Goal: Information Seeking & Learning: Learn about a topic

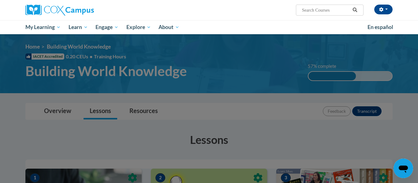
scroll to position [56, 0]
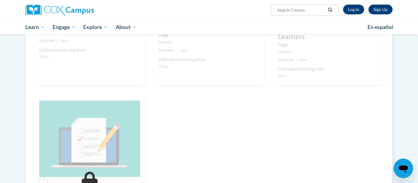
scroll to position [360, 0]
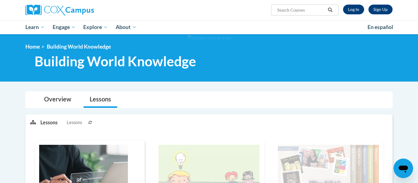
scroll to position [2, 0]
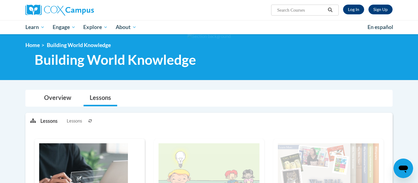
click at [71, 120] on span "Lessons" at bounding box center [74, 121] width 15 height 7
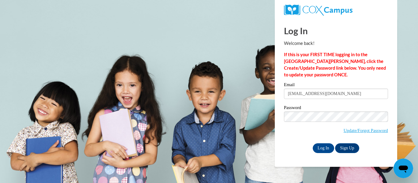
click at [318, 145] on input "Log In" at bounding box center [322, 148] width 21 height 10
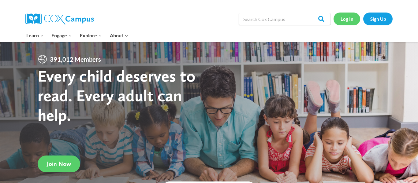
click at [345, 23] on link "Log In" at bounding box center [346, 19] width 27 height 13
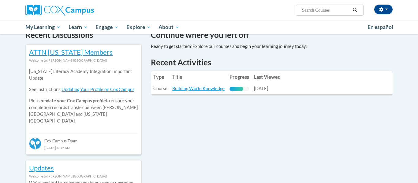
click at [273, 84] on td "Last Viewed: 10/15/2025" at bounding box center [266, 88] width 31 height 11
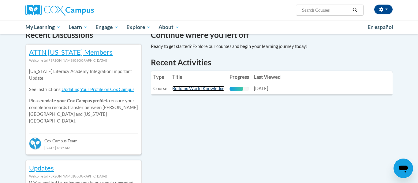
click at [190, 89] on link "Building World Knowledge" at bounding box center [198, 88] width 52 height 5
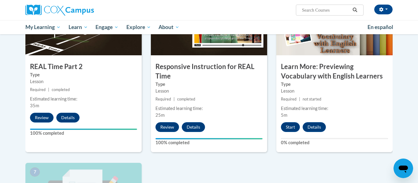
scroll to position [345, 0]
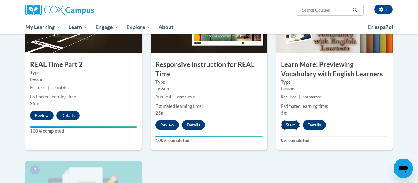
click at [290, 127] on button "Start" at bounding box center [290, 125] width 19 height 10
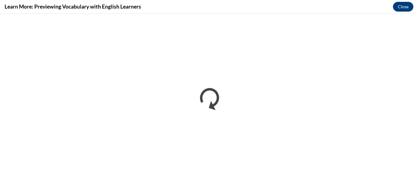
scroll to position [0, 0]
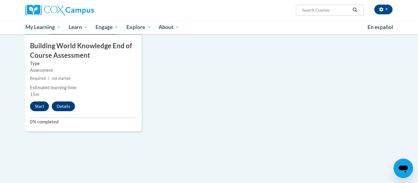
scroll to position [537, 0]
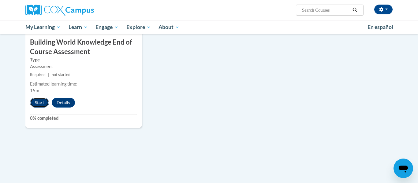
click at [43, 106] on button "Start" at bounding box center [39, 103] width 19 height 10
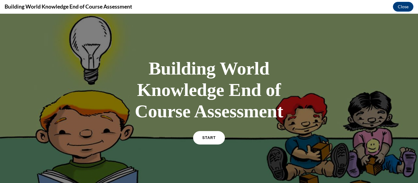
scroll to position [0, 0]
click at [210, 136] on span "START" at bounding box center [209, 138] width 14 height 5
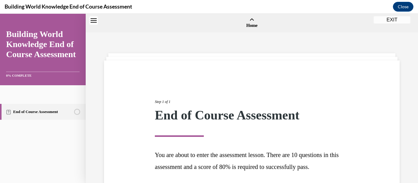
scroll to position [19, 0]
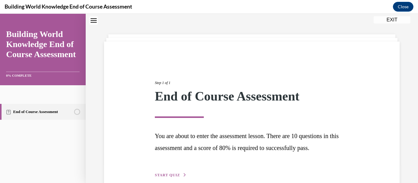
click at [181, 173] on button "START QUIZ" at bounding box center [171, 175] width 32 height 6
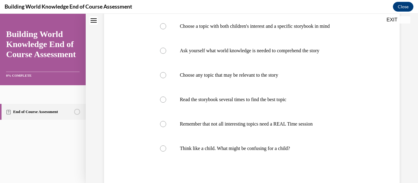
scroll to position [149, 0]
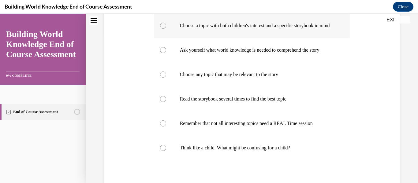
click at [180, 29] on p "Choose a topic with both children's interest and a specific storybook in mind" at bounding box center [257, 26] width 155 height 6
click at [166, 29] on input "Choose a topic with both children's interest and a specific storybook in mind" at bounding box center [163, 26] width 6 height 6
radio input "true"
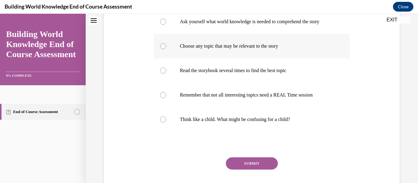
scroll to position [124, 0]
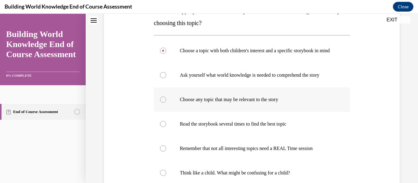
click at [193, 54] on p "Choose a topic with both children's interest and a specific storybook in mind" at bounding box center [257, 51] width 155 height 6
click at [166, 54] on input "Choose a topic with both children's interest and a specific storybook in mind" at bounding box center [163, 51] width 6 height 6
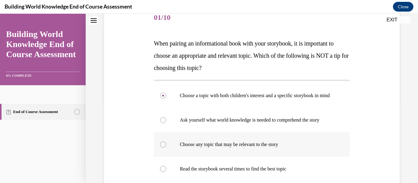
scroll to position [80, 0]
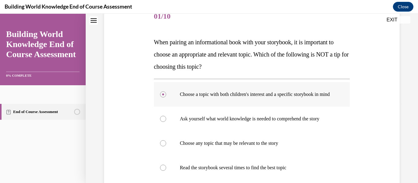
click at [215, 104] on label "Choose a topic with both children's interest and a specific storybook in mind" at bounding box center [252, 94] width 196 height 24
click at [166, 98] on input "Choose a topic with both children's interest and a specific storybook in mind" at bounding box center [163, 94] width 6 height 6
click at [230, 122] on p "Ask yourself what world knowledge is needed to comprehend the story" at bounding box center [257, 119] width 155 height 6
click at [166, 122] on input "Ask yourself what world knowledge is needed to comprehend the story" at bounding box center [163, 119] width 6 height 6
radio input "true"
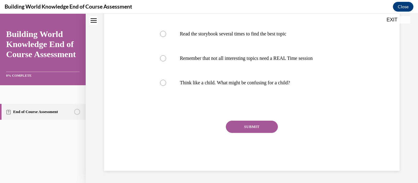
scroll to position [220, 0]
click at [240, 128] on button "SUBMIT" at bounding box center [252, 127] width 52 height 12
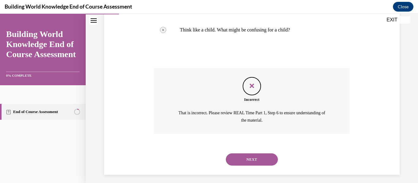
click at [240, 124] on p "That is incorrect. Please review REAL Time Part 1, Step 6 to ensure understandi…" at bounding box center [251, 116] width 152 height 15
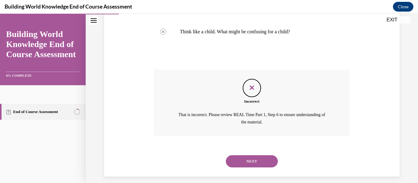
scroll to position [277, 0]
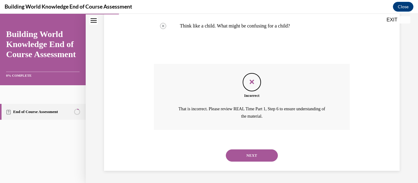
click at [250, 155] on button "NEXT" at bounding box center [252, 155] width 52 height 12
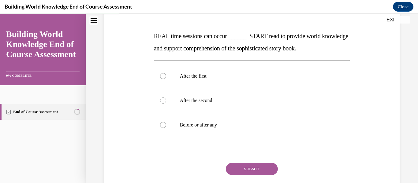
scroll to position [88, 0]
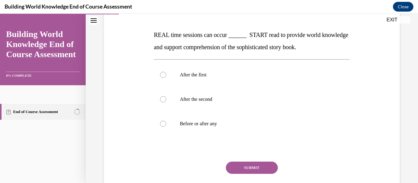
click at [250, 155] on div "Question 02/10 REAL time sessions can occur ______ START read to provide world …" at bounding box center [252, 104] width 196 height 215
click at [206, 123] on p "Before or after any" at bounding box center [257, 124] width 155 height 6
click at [166, 123] on input "Before or after any" at bounding box center [163, 124] width 6 height 6
radio input "true"
click at [242, 162] on button "SUBMIT" at bounding box center [252, 168] width 52 height 12
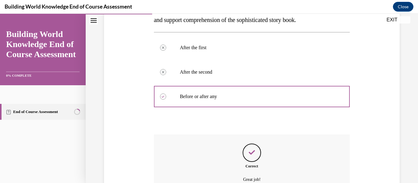
scroll to position [111, 0]
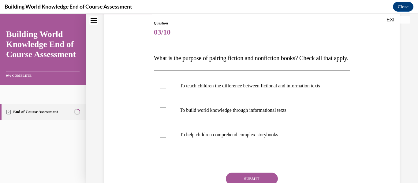
scroll to position [66, 0]
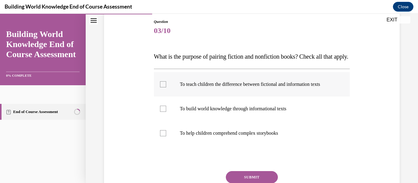
click at [230, 97] on label "To teach children the difference between fictional and information texts" at bounding box center [252, 84] width 196 height 24
click at [166, 87] on input "To teach children the difference between fictional and information texts" at bounding box center [163, 84] width 6 height 6
checkbox input "true"
click at [253, 112] on p "To build world knowledge through informational texts" at bounding box center [257, 109] width 155 height 6
click at [166, 112] on input "To build world knowledge through informational texts" at bounding box center [163, 109] width 6 height 6
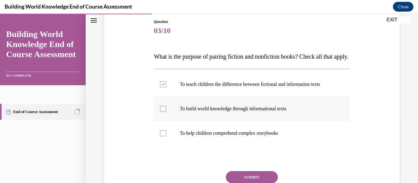
checkbox input "true"
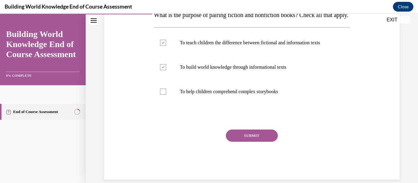
click at [255, 142] on button "SUBMIT" at bounding box center [252, 136] width 52 height 12
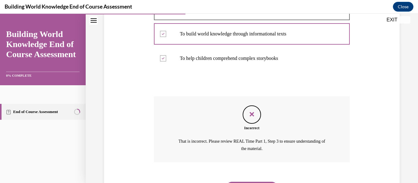
scroll to position [186, 0]
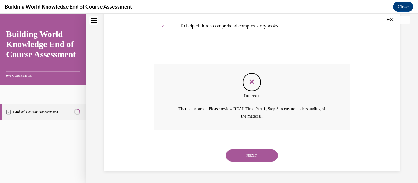
click at [259, 160] on button "NEXT" at bounding box center [252, 155] width 52 height 12
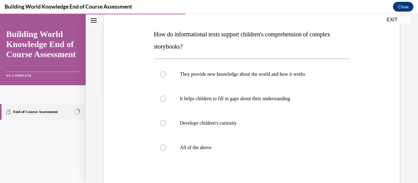
scroll to position [90, 0]
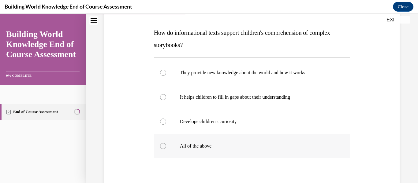
click at [232, 141] on label "All of the above" at bounding box center [252, 146] width 196 height 24
click at [166, 143] on input "All of the above" at bounding box center [163, 146] width 6 height 6
radio input "true"
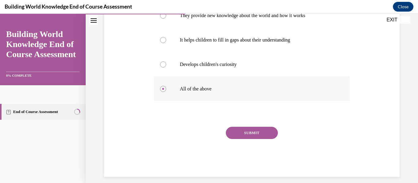
scroll to position [153, 0]
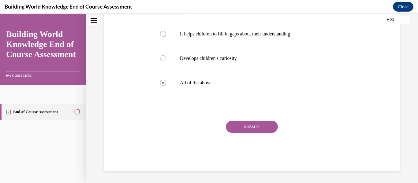
click at [246, 123] on button "SUBMIT" at bounding box center [252, 127] width 52 height 12
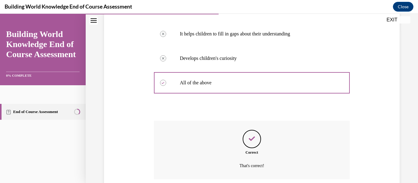
scroll to position [203, 0]
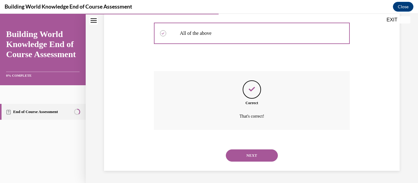
click at [263, 156] on button "NEXT" at bounding box center [252, 155] width 52 height 12
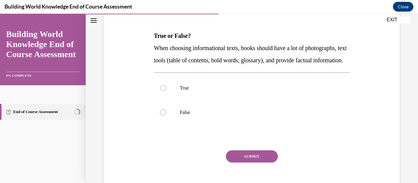
scroll to position [87, 0]
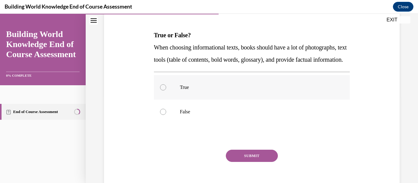
click at [206, 100] on label "True" at bounding box center [252, 87] width 196 height 24
click at [166, 90] on input "True" at bounding box center [163, 87] width 6 height 6
radio input "true"
click at [245, 162] on button "SUBMIT" at bounding box center [252, 156] width 52 height 12
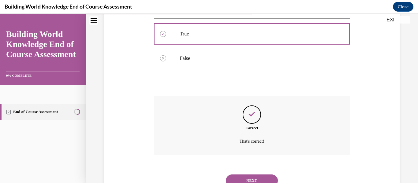
scroll to position [178, 0]
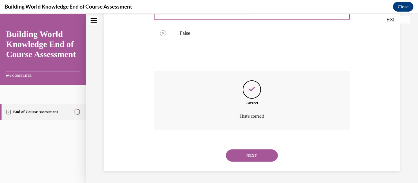
click at [256, 163] on div "NEXT" at bounding box center [252, 155] width 196 height 24
click at [253, 157] on button "NEXT" at bounding box center [252, 155] width 52 height 12
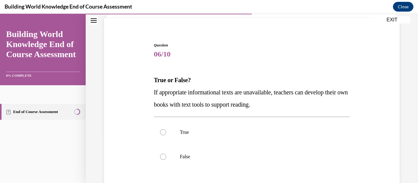
scroll to position [52, 0]
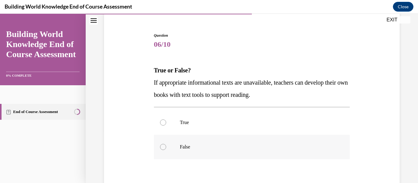
click at [222, 147] on p "False" at bounding box center [257, 147] width 155 height 6
click at [166, 147] on input "False" at bounding box center [163, 147] width 6 height 6
radio input "true"
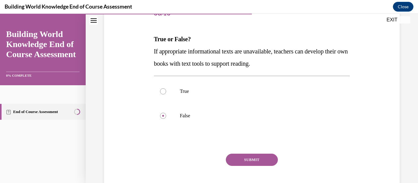
click at [249, 157] on button "SUBMIT" at bounding box center [252, 160] width 52 height 12
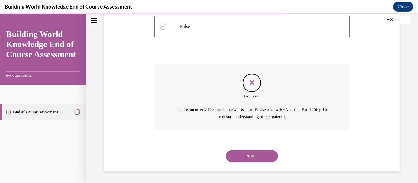
scroll to position [173, 0]
click at [263, 159] on button "NEXT" at bounding box center [252, 155] width 52 height 12
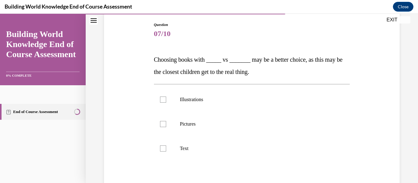
scroll to position [73, 0]
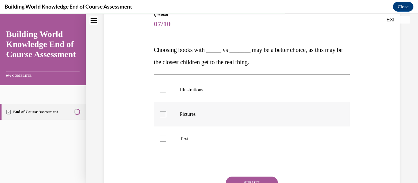
click at [211, 113] on p "Pictures" at bounding box center [257, 114] width 155 height 6
click at [166, 113] on input "Pictures" at bounding box center [163, 114] width 6 height 6
checkbox input "true"
click at [221, 134] on label "Text" at bounding box center [252, 139] width 196 height 24
click at [166, 136] on input "Text" at bounding box center [163, 139] width 6 height 6
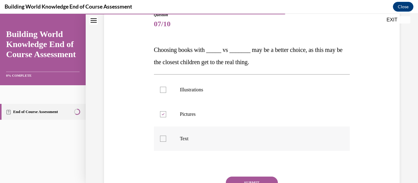
checkbox input "true"
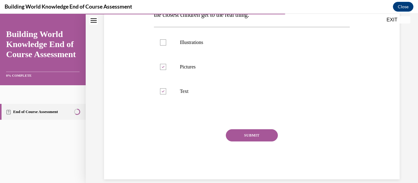
scroll to position [120, 0]
click at [246, 135] on button "SUBMIT" at bounding box center [252, 135] width 52 height 12
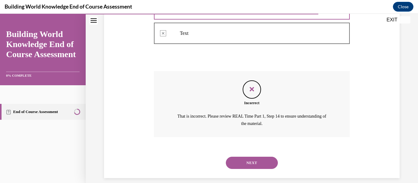
scroll to position [186, 0]
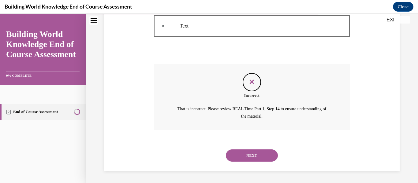
click at [265, 160] on button "NEXT" at bounding box center [252, 155] width 52 height 12
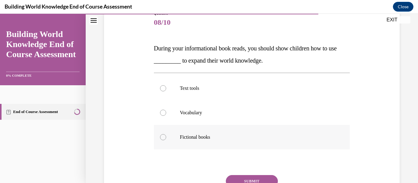
scroll to position [75, 0]
click at [223, 136] on p "Fictional books" at bounding box center [257, 137] width 155 height 6
click at [166, 136] on input "Fictional books" at bounding box center [163, 137] width 6 height 6
radio input "true"
click at [243, 176] on button "SUBMIT" at bounding box center [252, 181] width 52 height 12
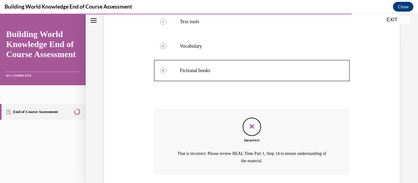
scroll to position [186, 0]
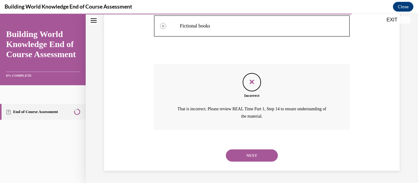
click at [255, 160] on button "NEXT" at bounding box center [252, 155] width 52 height 12
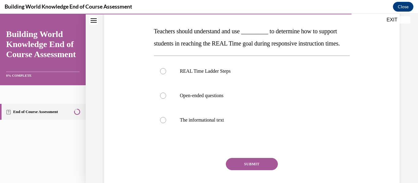
scroll to position [94, 0]
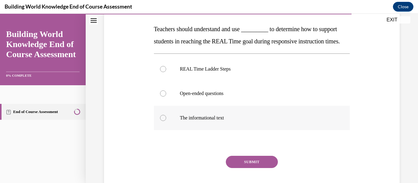
click at [218, 124] on label "The informational text" at bounding box center [252, 118] width 196 height 24
click at [166, 121] on input "The informational text" at bounding box center [163, 118] width 6 height 6
radio input "true"
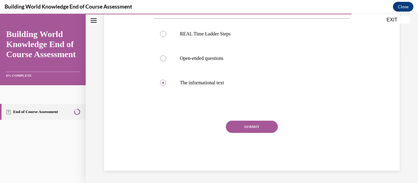
click at [242, 126] on button "SUBMIT" at bounding box center [252, 127] width 52 height 12
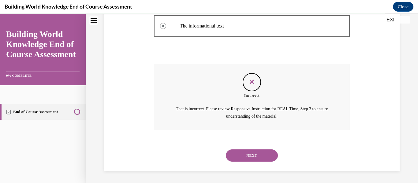
scroll to position [198, 0]
click at [262, 152] on button "NEXT" at bounding box center [252, 155] width 52 height 12
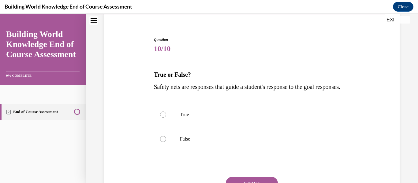
scroll to position [78, 0]
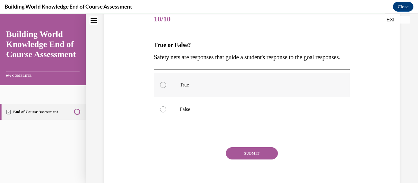
click at [208, 97] on label "True" at bounding box center [252, 85] width 196 height 24
click at [166, 88] on input "True" at bounding box center [163, 85] width 6 height 6
radio input "true"
click at [243, 159] on div "Question 10/10 True or False? Safety nets are responses that guide a student's …" at bounding box center [252, 102] width 196 height 190
click at [247, 160] on button "SUBMIT" at bounding box center [252, 153] width 52 height 12
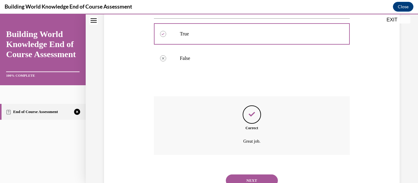
scroll to position [166, 0]
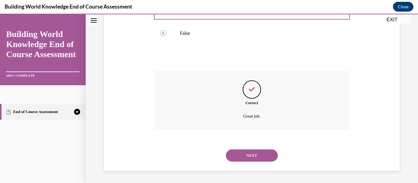
click at [246, 163] on div "NEXT" at bounding box center [252, 155] width 196 height 24
click at [237, 140] on button "SUBMIT" at bounding box center [252, 145] width 52 height 12
click at [242, 159] on button "NEXT" at bounding box center [252, 155] width 52 height 12
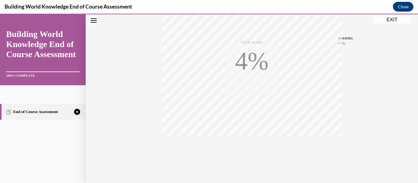
scroll to position [144, 0]
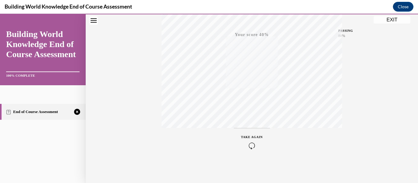
click at [262, 143] on button "TAKE AGAIN" at bounding box center [252, 142] width 36 height 28
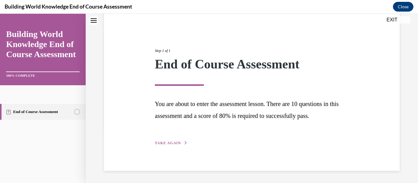
scroll to position [51, 0]
click at [171, 146] on div "Step 1 of 1 End of Course Assessment You are about to enter the assessment less…" at bounding box center [251, 90] width 203 height 112
click at [170, 144] on span "TAKE AGAIN" at bounding box center [168, 143] width 26 height 4
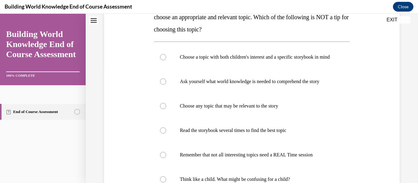
scroll to position [119, 0]
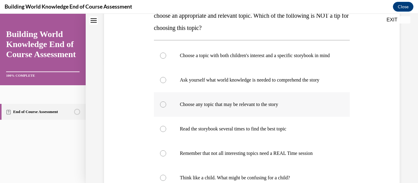
click at [166, 112] on label "Choose any topic that may be relevant to the story" at bounding box center [252, 104] width 196 height 24
click at [166, 108] on input "Choose any topic that may be relevant to the story" at bounding box center [163, 104] width 6 height 6
radio input "true"
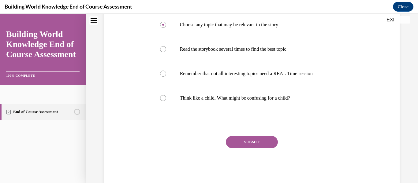
click at [231, 148] on button "SUBMIT" at bounding box center [252, 142] width 52 height 12
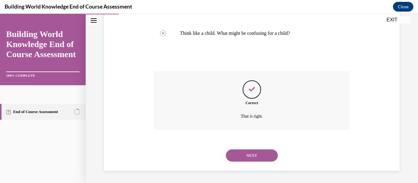
scroll to position [270, 0]
click at [254, 156] on button "NEXT" at bounding box center [252, 155] width 52 height 12
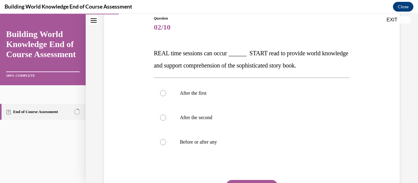
scroll to position [70, 0]
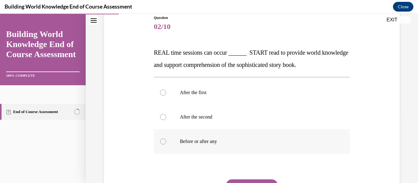
click at [233, 139] on p "Before or after any" at bounding box center [257, 141] width 155 height 6
click at [166, 139] on input "Before or after any" at bounding box center [163, 141] width 6 height 6
radio input "true"
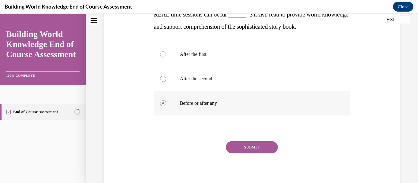
scroll to position [109, 0]
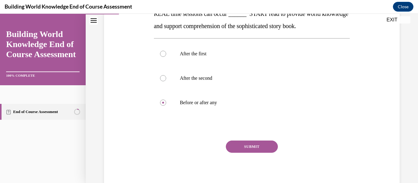
click at [235, 140] on div "Question 02/10 REAL time sessions can occur ______ START read to provide world …" at bounding box center [252, 83] width 196 height 215
click at [238, 142] on button "SUBMIT" at bounding box center [252, 147] width 52 height 12
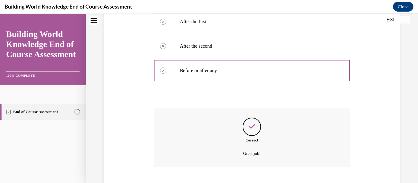
scroll to position [178, 0]
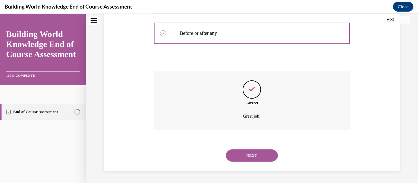
click at [251, 153] on button "NEXT" at bounding box center [252, 155] width 52 height 12
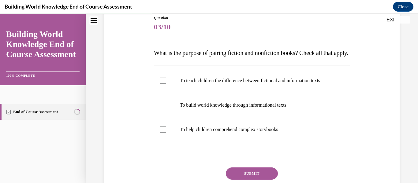
scroll to position [72, 0]
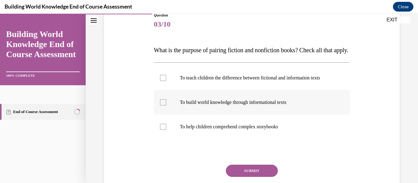
click at [224, 105] on p "To build world knowledge through informational texts" at bounding box center [257, 102] width 155 height 6
click at [166, 105] on input "To build world knowledge through informational texts" at bounding box center [163, 102] width 6 height 6
checkbox input "true"
click at [227, 130] on p "To help children comprehend complex storybooks" at bounding box center [257, 127] width 155 height 6
click at [166, 130] on input "To help children comprehend complex storybooks" at bounding box center [163, 127] width 6 height 6
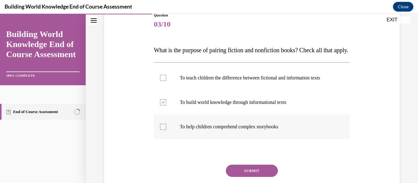
checkbox input "true"
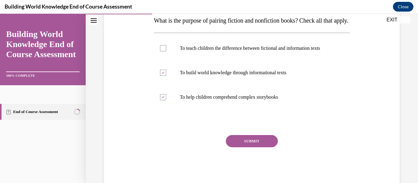
click at [250, 147] on button "SUBMIT" at bounding box center [252, 141] width 52 height 12
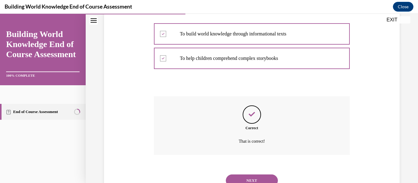
scroll to position [178, 0]
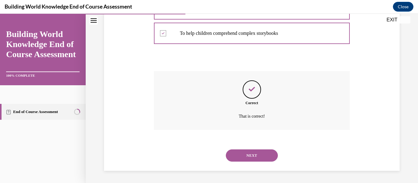
click at [250, 153] on button "NEXT" at bounding box center [252, 155] width 52 height 12
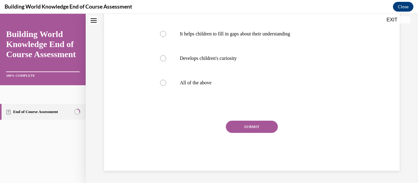
scroll to position [0, 0]
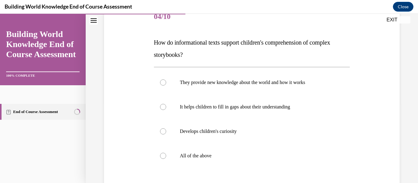
click at [250, 153] on p "All of the above" at bounding box center [257, 156] width 155 height 6
click at [166, 153] on input "All of the above" at bounding box center [163, 156] width 6 height 6
radio input "true"
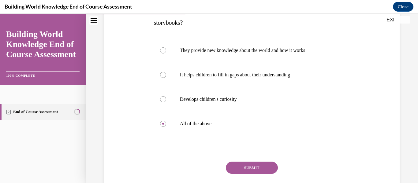
click at [256, 168] on button "SUBMIT" at bounding box center [252, 168] width 52 height 12
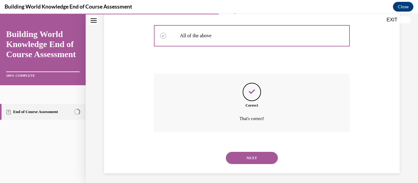
scroll to position [203, 0]
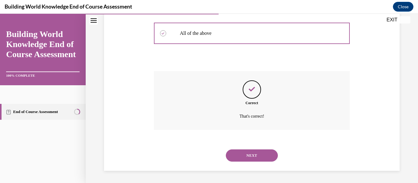
click at [246, 155] on button "NEXT" at bounding box center [252, 155] width 52 height 12
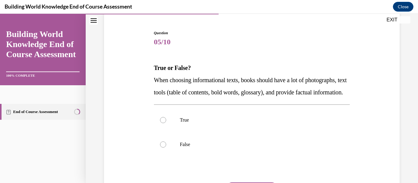
scroll to position [69, 0]
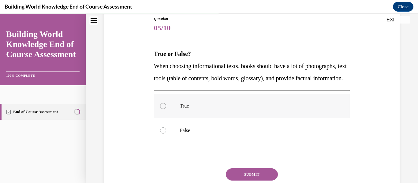
click at [205, 118] on label "True" at bounding box center [252, 106] width 196 height 24
click at [166, 109] on input "True" at bounding box center [163, 106] width 6 height 6
radio input "true"
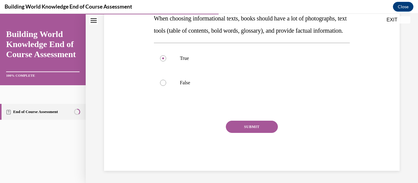
click at [234, 126] on button "SUBMIT" at bounding box center [252, 127] width 52 height 12
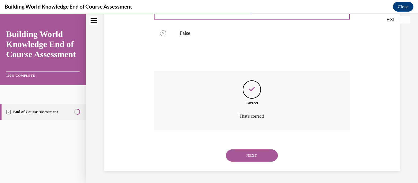
scroll to position [178, 0]
click at [257, 151] on button "NEXT" at bounding box center [252, 155] width 52 height 12
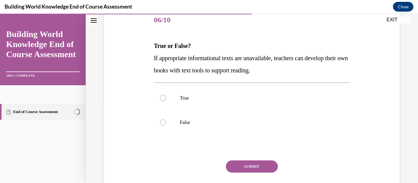
scroll to position [78, 0]
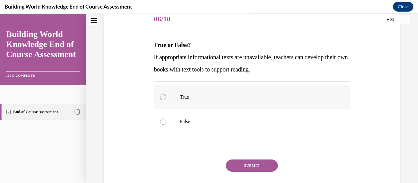
click at [224, 103] on label "True" at bounding box center [252, 97] width 196 height 24
click at [166, 100] on input "True" at bounding box center [163, 97] width 6 height 6
radio input "true"
click at [238, 155] on div "Question 06/10 True or False? If appropriate informational texts are unavailabl…" at bounding box center [252, 108] width 196 height 202
click at [243, 163] on button "SUBMIT" at bounding box center [252, 166] width 52 height 12
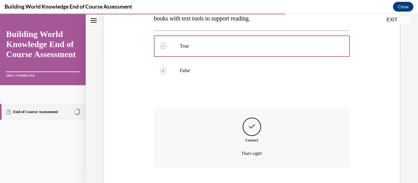
scroll to position [166, 0]
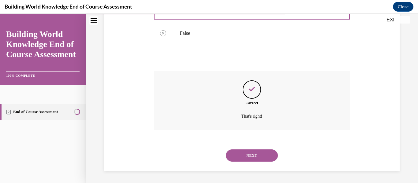
click at [243, 160] on button "NEXT" at bounding box center [252, 155] width 52 height 12
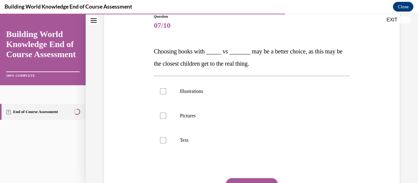
scroll to position [72, 0]
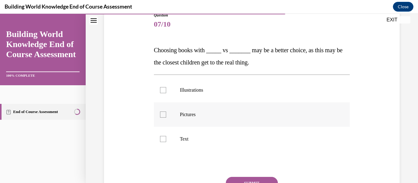
click at [199, 118] on label "Pictures" at bounding box center [252, 114] width 196 height 24
click at [166, 118] on input "Pictures" at bounding box center [163, 115] width 6 height 6
checkbox input "true"
click at [182, 94] on label "Illustrations" at bounding box center [252, 90] width 196 height 24
click at [166, 93] on input "Illustrations" at bounding box center [163, 90] width 6 height 6
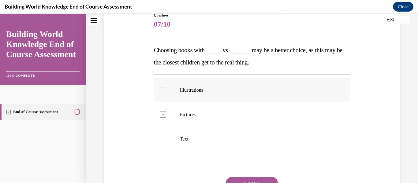
checkbox input "true"
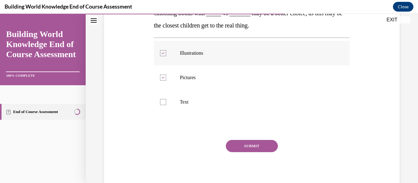
scroll to position [110, 0]
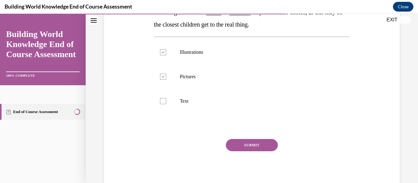
click at [250, 143] on button "SUBMIT" at bounding box center [252, 145] width 52 height 12
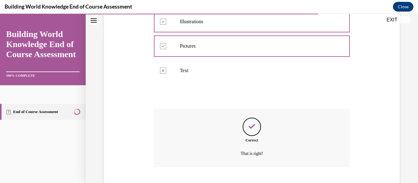
scroll to position [178, 0]
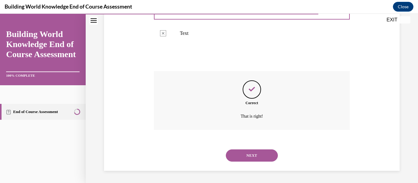
click at [261, 161] on button "NEXT" at bounding box center [252, 155] width 52 height 12
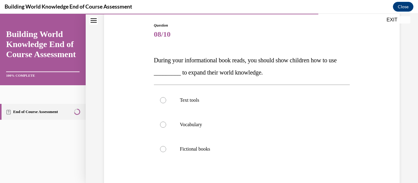
scroll to position [63, 0]
click at [213, 147] on p "Fictional books" at bounding box center [257, 149] width 155 height 6
click at [166, 147] on input "Fictional books" at bounding box center [163, 149] width 6 height 6
radio input "true"
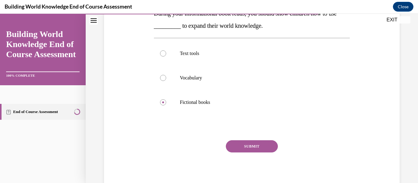
click at [238, 146] on button "SUBMIT" at bounding box center [252, 146] width 52 height 12
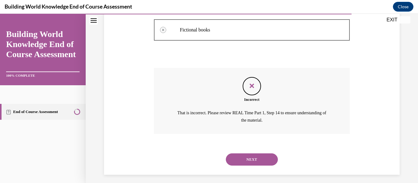
scroll to position [186, 0]
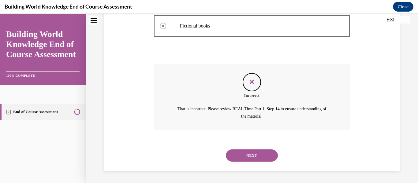
click at [248, 156] on button "NEXT" at bounding box center [252, 155] width 52 height 12
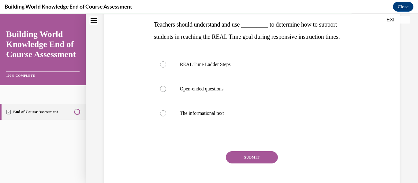
scroll to position [99, 0]
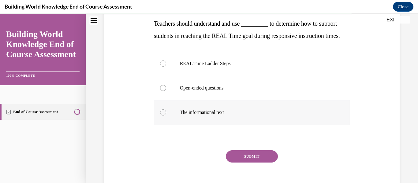
click at [231, 116] on p "The informational text" at bounding box center [257, 112] width 155 height 6
click at [166, 116] on input "The informational text" at bounding box center [163, 112] width 6 height 6
radio input "true"
click at [196, 67] on p "REAL Time Ladder Steps" at bounding box center [257, 64] width 155 height 6
click at [166, 67] on input "REAL Time Ladder Steps" at bounding box center [163, 64] width 6 height 6
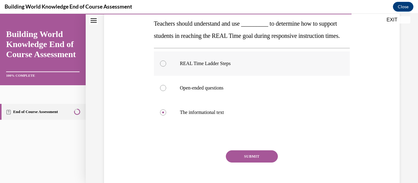
radio input "true"
click at [252, 163] on button "SUBMIT" at bounding box center [252, 156] width 52 height 12
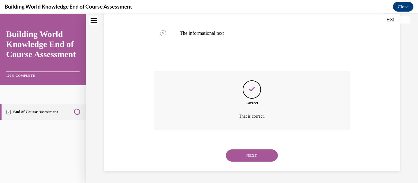
scroll to position [190, 0]
click at [252, 154] on button "NEXT" at bounding box center [252, 155] width 52 height 12
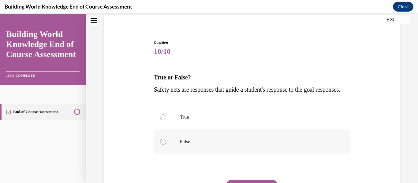
scroll to position [50, 0]
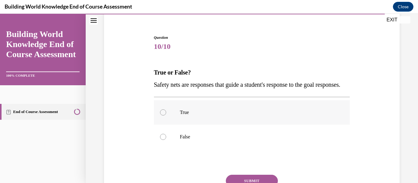
click at [204, 116] on p "True" at bounding box center [257, 112] width 155 height 6
click at [166, 116] on input "True" at bounding box center [163, 112] width 6 height 6
radio input "true"
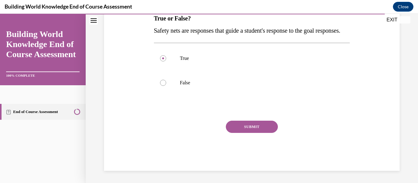
click at [250, 133] on button "SUBMIT" at bounding box center [252, 127] width 52 height 12
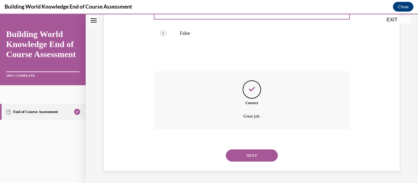
scroll to position [166, 0]
click at [256, 148] on div "NEXT" at bounding box center [252, 155] width 196 height 24
click at [265, 160] on button "NEXT" at bounding box center [252, 155] width 52 height 12
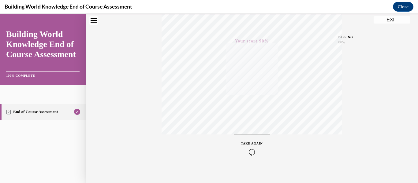
scroll to position [144, 0]
click at [388, 19] on button "EXIT" at bounding box center [391, 19] width 37 height 7
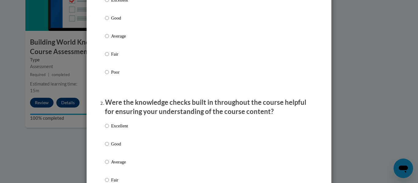
scroll to position [107, 0]
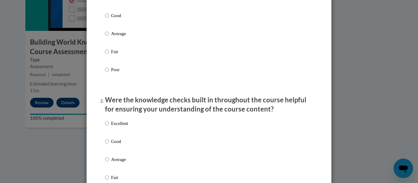
click at [115, 10] on label "Excellent" at bounding box center [116, 2] width 23 height 17
radio input "true"
click at [121, 145] on p "Good" at bounding box center [119, 141] width 17 height 7
click at [109, 145] on input "Good" at bounding box center [107, 141] width 4 height 7
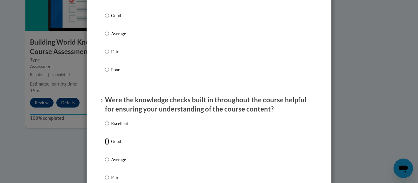
radio input "true"
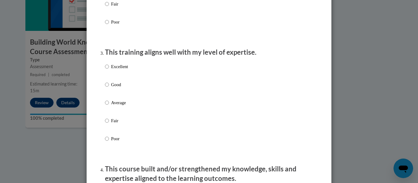
scroll to position [282, 0]
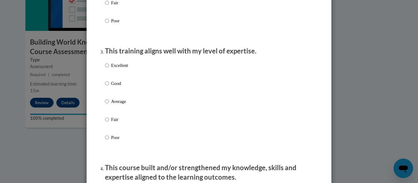
click at [111, 105] on p "Average" at bounding box center [119, 101] width 17 height 7
click at [109, 105] on input "Average" at bounding box center [107, 101] width 4 height 7
radio input "true"
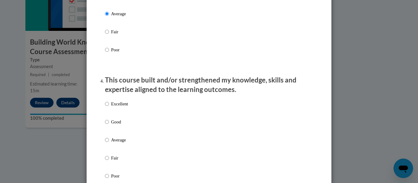
click at [109, 115] on label "Excellent" at bounding box center [116, 109] width 23 height 17
click at [109, 107] on input "Excellent" at bounding box center [107, 104] width 4 height 7
radio input "true"
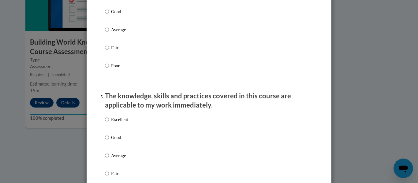
scroll to position [496, 0]
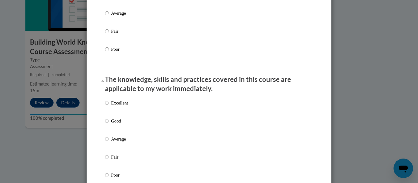
click at [109, 115] on label "Excellent" at bounding box center [116, 108] width 23 height 17
click at [109, 106] on input "Excellent" at bounding box center [107, 103] width 4 height 7
radio input "true"
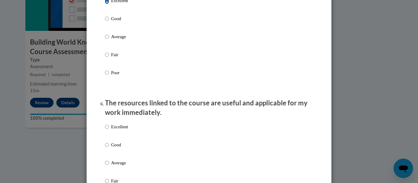
scroll to position [600, 0]
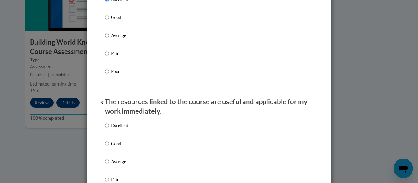
click at [109, 148] on label "Good" at bounding box center [116, 148] width 23 height 17
click at [109, 147] on input "Good" at bounding box center [107, 143] width 4 height 7
radio input "true"
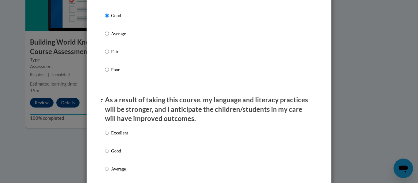
click at [108, 142] on label "Excellent" at bounding box center [116, 138] width 23 height 17
click at [108, 136] on input "Excellent" at bounding box center [107, 133] width 4 height 7
radio input "true"
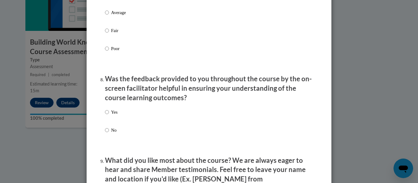
scroll to position [898, 0]
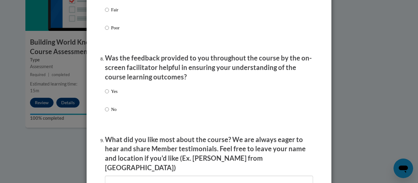
click at [115, 94] on p "Yes" at bounding box center [114, 91] width 6 height 7
click at [109, 94] on input "Yes" at bounding box center [107, 91] width 4 height 7
radio input "true"
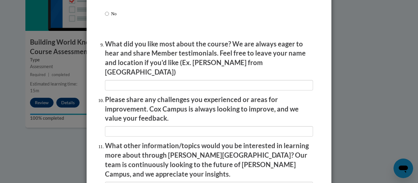
scroll to position [1002, 0]
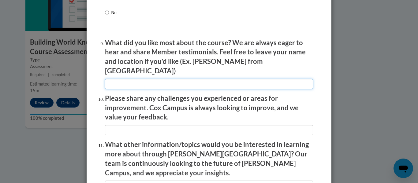
click at [117, 82] on input "textbox" at bounding box center [209, 84] width 208 height 10
type input "how they show how they are doing their things for class"
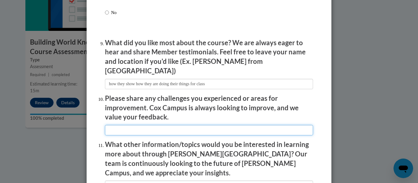
click at [168, 125] on input "textbox" at bounding box center [209, 130] width 208 height 10
type input "sometimes it doesn't show the question after you finished the course"
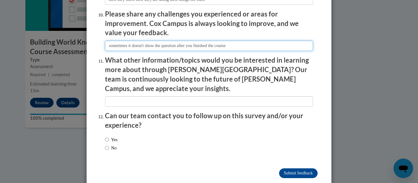
scroll to position [1087, 0]
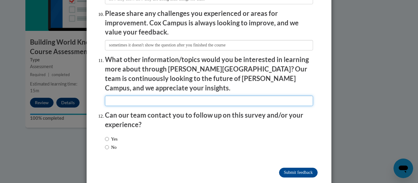
click at [142, 96] on input "textbox" at bounding box center [209, 101] width 208 height 10
type input "that everything you do for the child does matter"
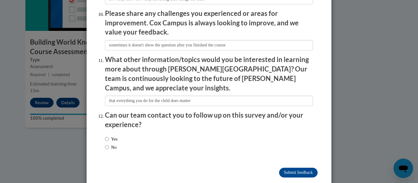
click at [115, 136] on label "Yes" at bounding box center [111, 139] width 13 height 7
click at [109, 136] on input "Yes" at bounding box center [107, 139] width 4 height 7
radio input "true"
click at [288, 168] on input "Submit feedback" at bounding box center [298, 173] width 39 height 10
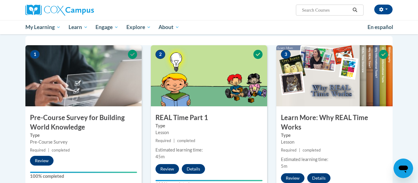
scroll to position [0, 0]
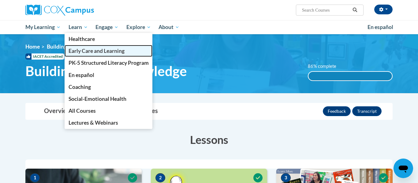
click at [88, 50] on span "Early Care and Learning" at bounding box center [96, 51] width 56 height 6
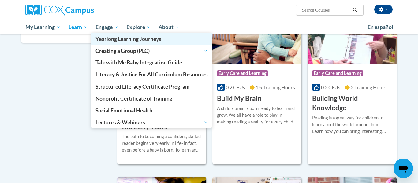
scroll to position [198, 0]
